Goal: Check status

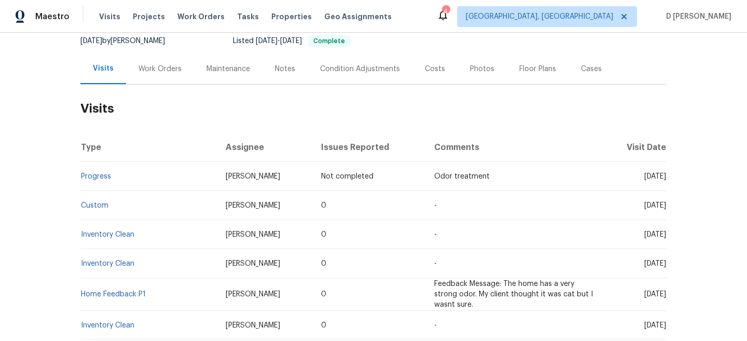
scroll to position [112, 0]
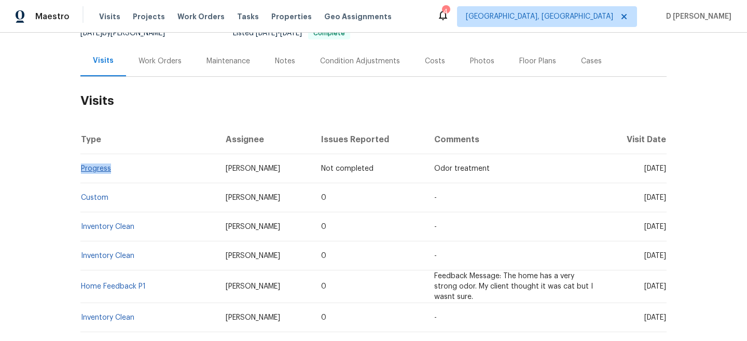
drag, startPoint x: 123, startPoint y: 168, endPoint x: 82, endPoint y: 166, distance: 41.6
click at [82, 166] on td "Progress" at bounding box center [148, 168] width 137 height 29
copy link "Progress"
click at [158, 64] on div "Work Orders" at bounding box center [160, 61] width 43 height 10
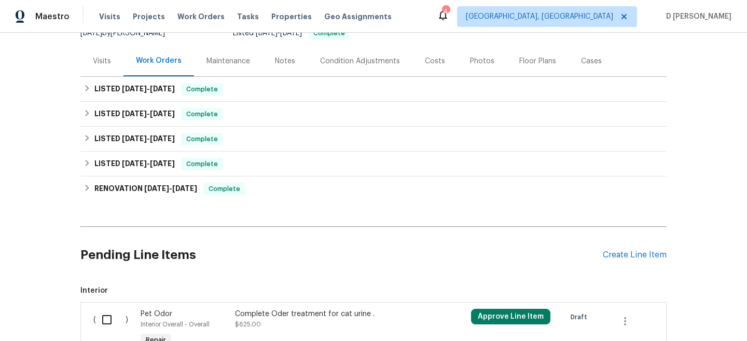
click at [99, 61] on div "Visits" at bounding box center [102, 61] width 18 height 10
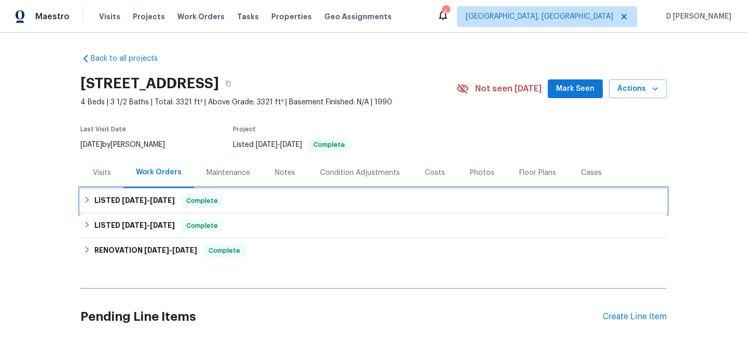
click at [97, 201] on h6 "LISTED 10/1/25 - 10/3/25" at bounding box center [134, 201] width 80 height 12
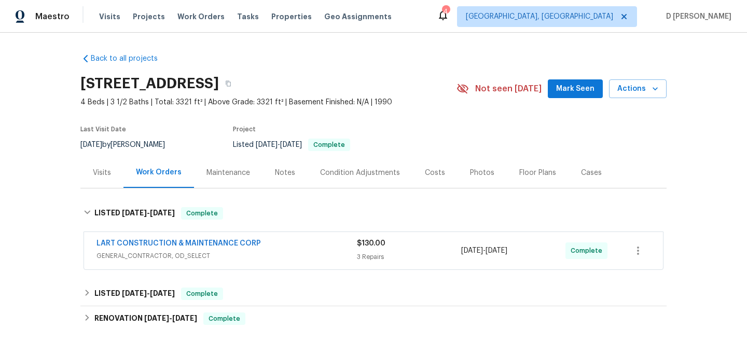
click at [168, 256] on span "GENERAL_CONTRACTOR, OD_SELECT" at bounding box center [227, 256] width 260 height 10
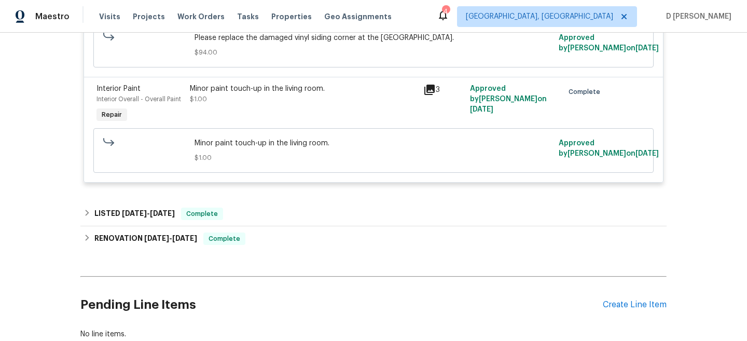
scroll to position [458, 0]
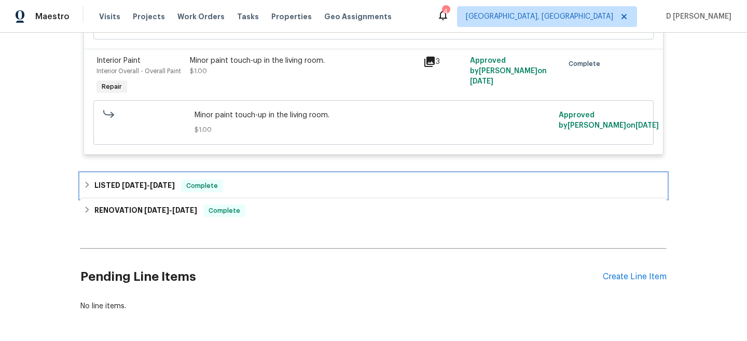
click at [84, 185] on icon at bounding box center [87, 184] width 7 height 7
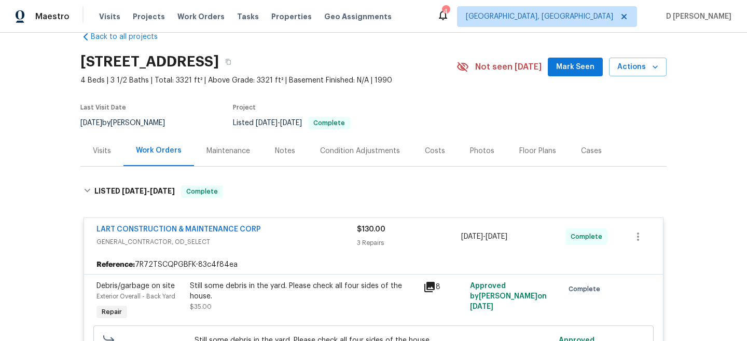
scroll to position [0, 0]
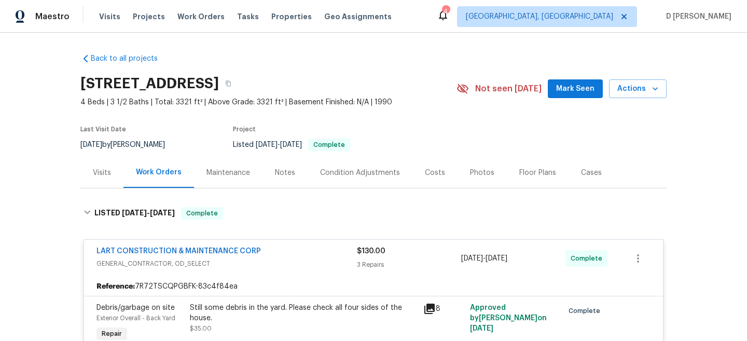
click at [104, 170] on div "Visits" at bounding box center [102, 173] width 18 height 10
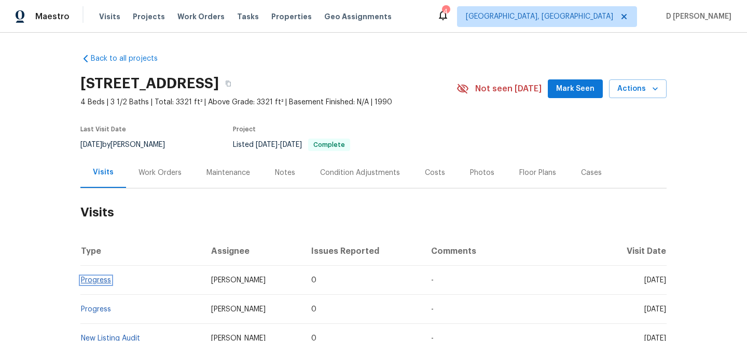
click at [100, 282] on link "Progress" at bounding box center [96, 280] width 30 height 7
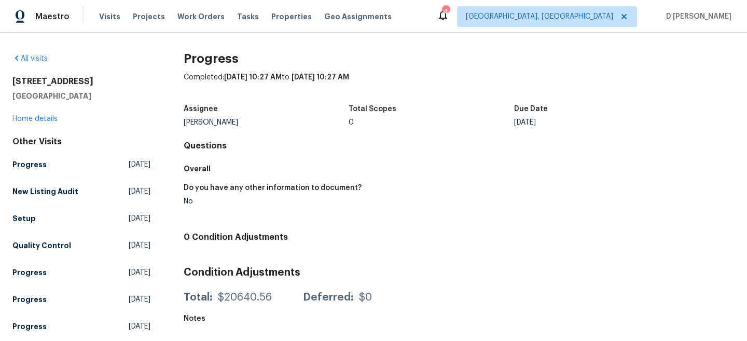
click at [36, 122] on div "6719 Trimstone Dr Pasadena, TX 77505 Home details" at bounding box center [81, 100] width 138 height 48
click at [37, 118] on link "Home details" at bounding box center [34, 118] width 45 height 7
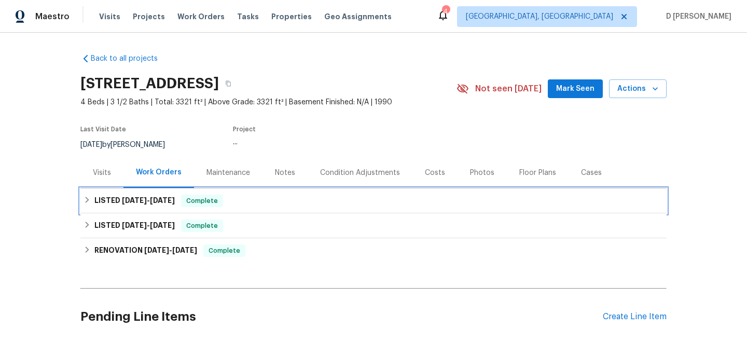
click at [98, 203] on h6 "LISTED 10/1/25 - 10/3/25" at bounding box center [134, 201] width 80 height 12
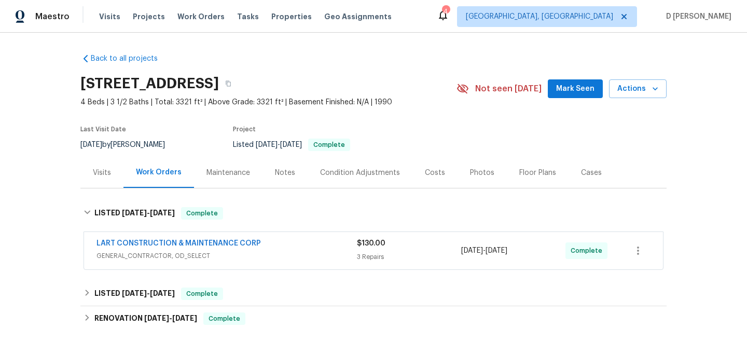
click at [156, 256] on span "GENERAL_CONTRACTOR, OD_SELECT" at bounding box center [227, 256] width 260 height 10
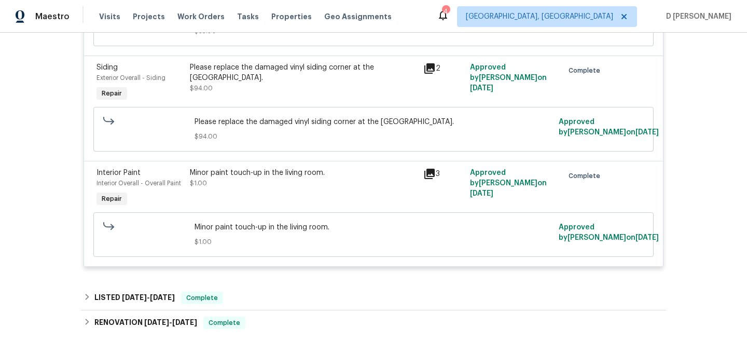
scroll to position [351, 0]
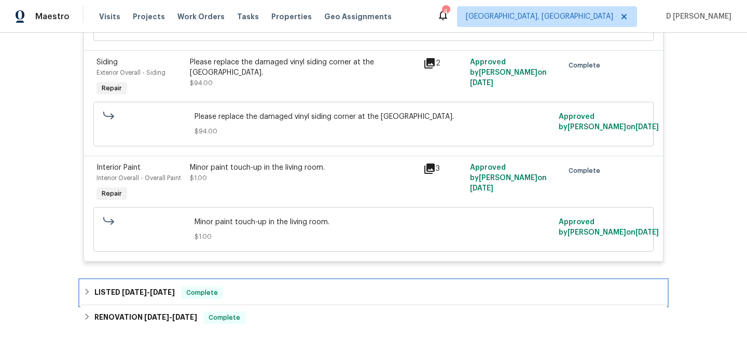
click at [93, 289] on div "LISTED 9/17/25 - 9/18/25 Complete" at bounding box center [374, 292] width 580 height 12
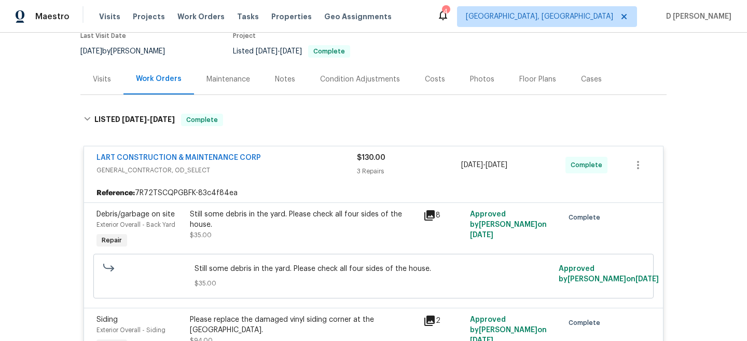
scroll to position [0, 0]
